Goal: Check status: Check status

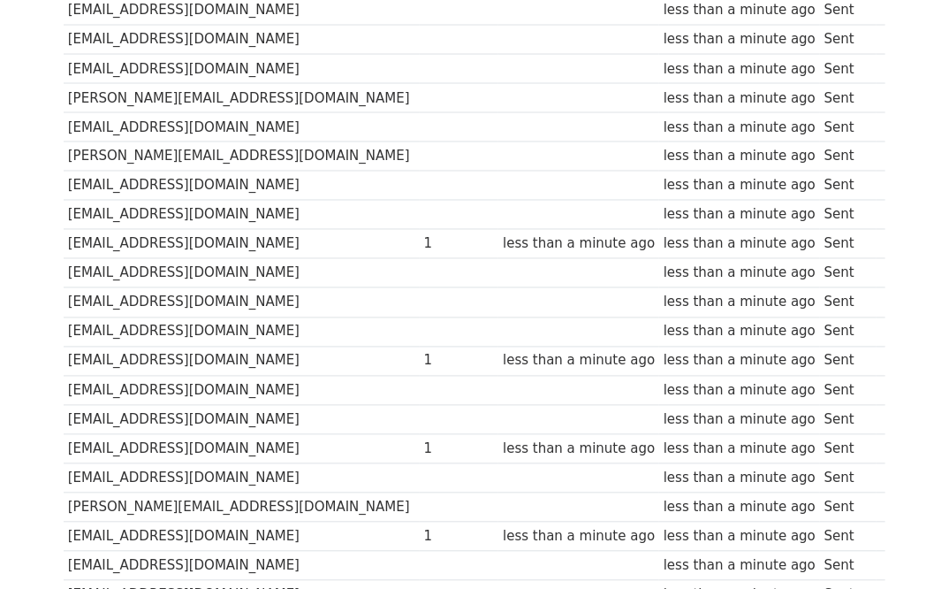
scroll to position [786, 0]
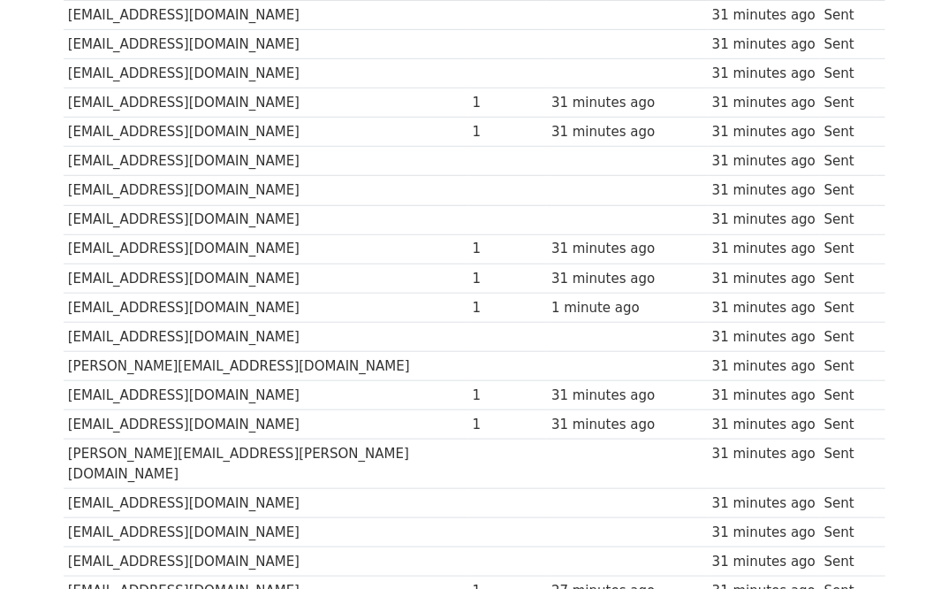
scroll to position [619, 0]
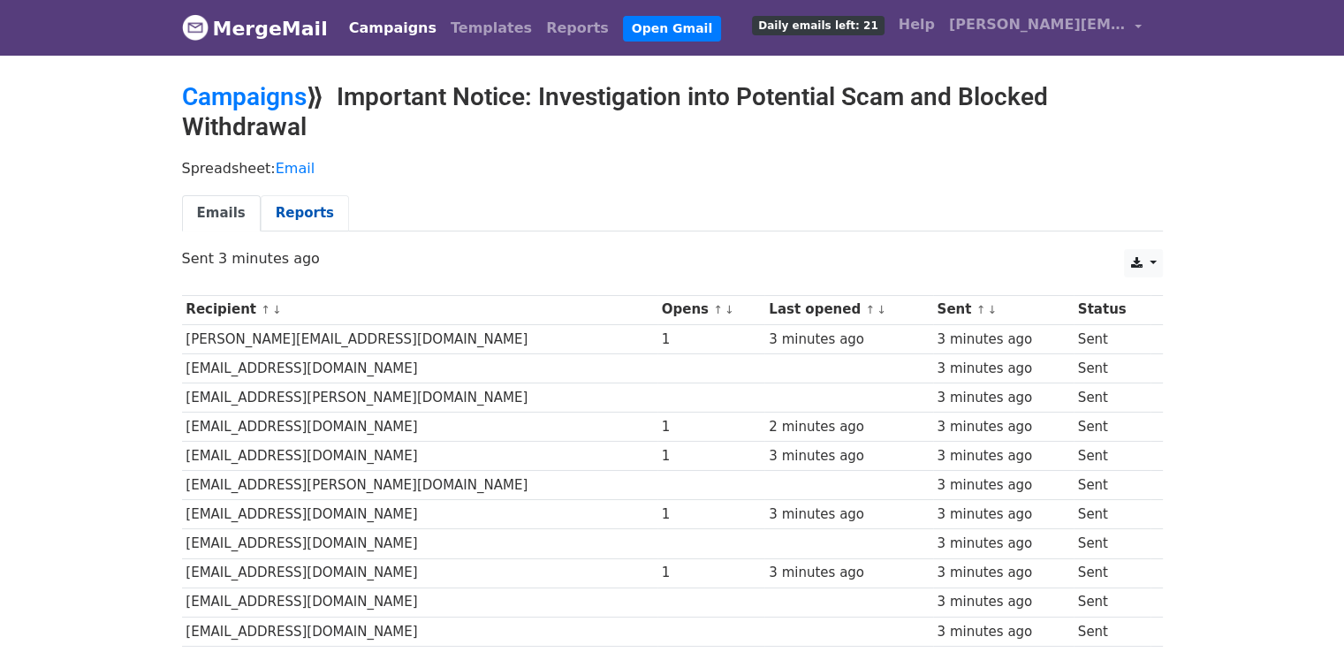
click at [304, 210] on link "Reports" at bounding box center [305, 213] width 88 height 36
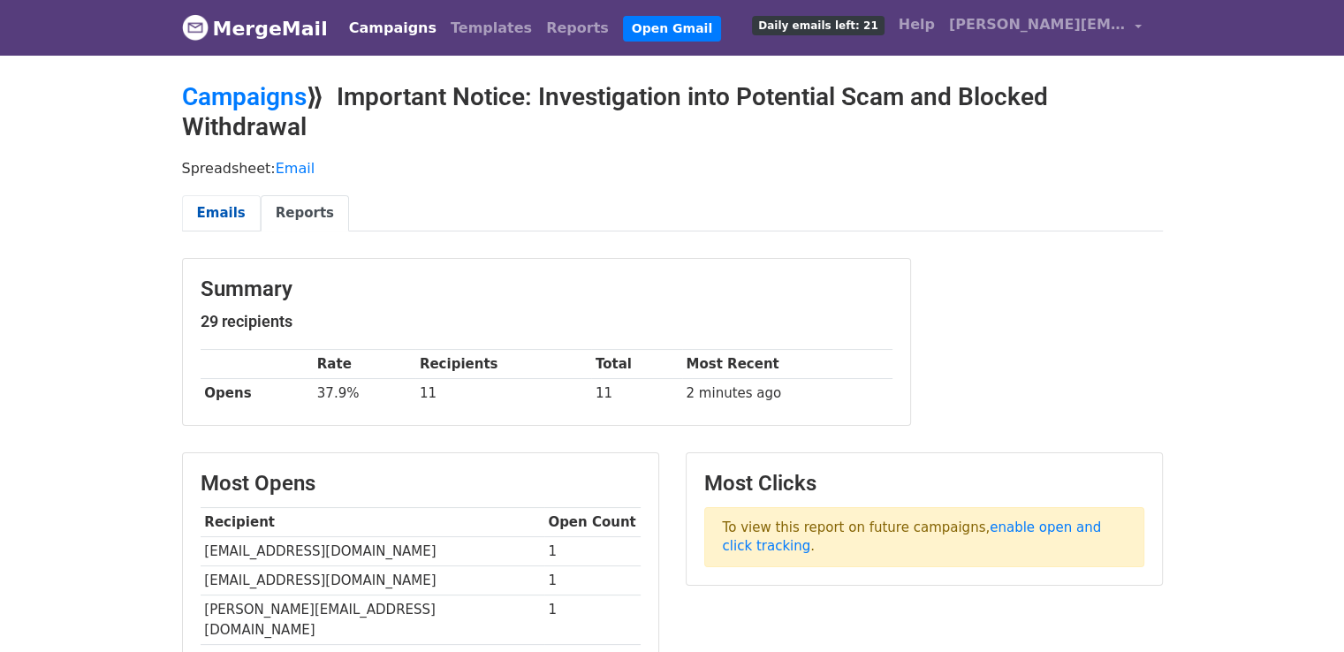
click at [210, 217] on link "Emails" at bounding box center [221, 213] width 79 height 36
